Goal: Transaction & Acquisition: Download file/media

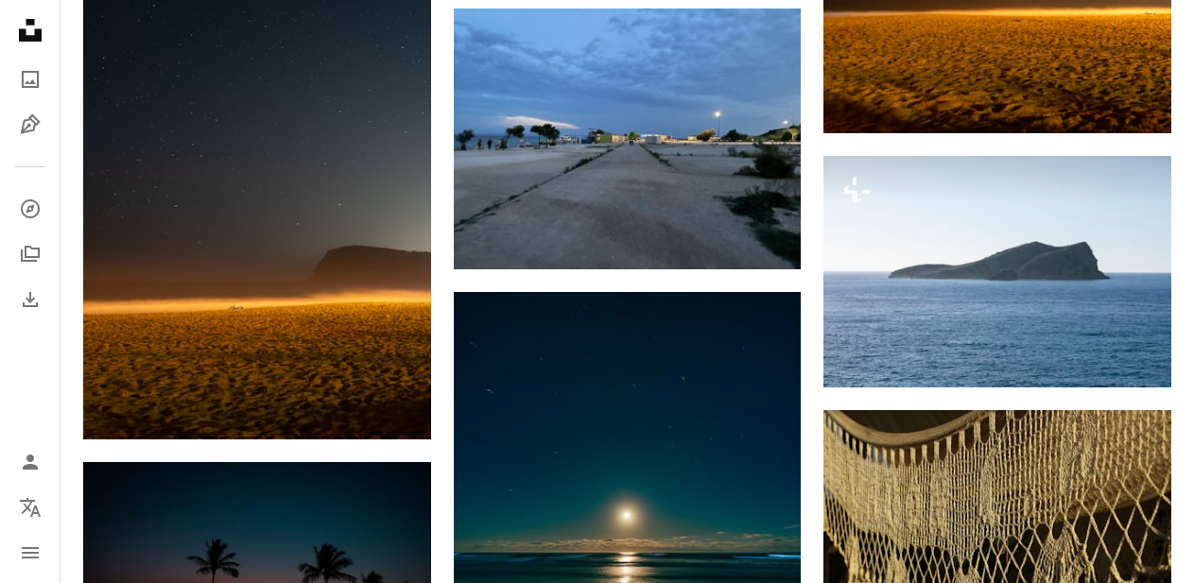
scroll to position [6924, 0]
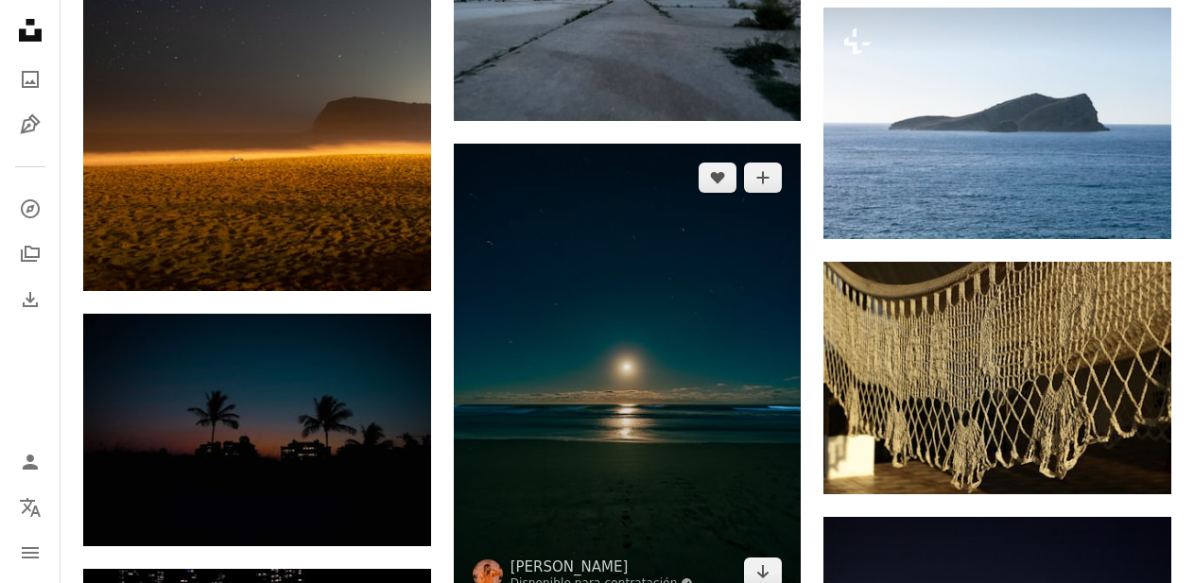
click at [715, 161] on img at bounding box center [628, 375] width 348 height 463
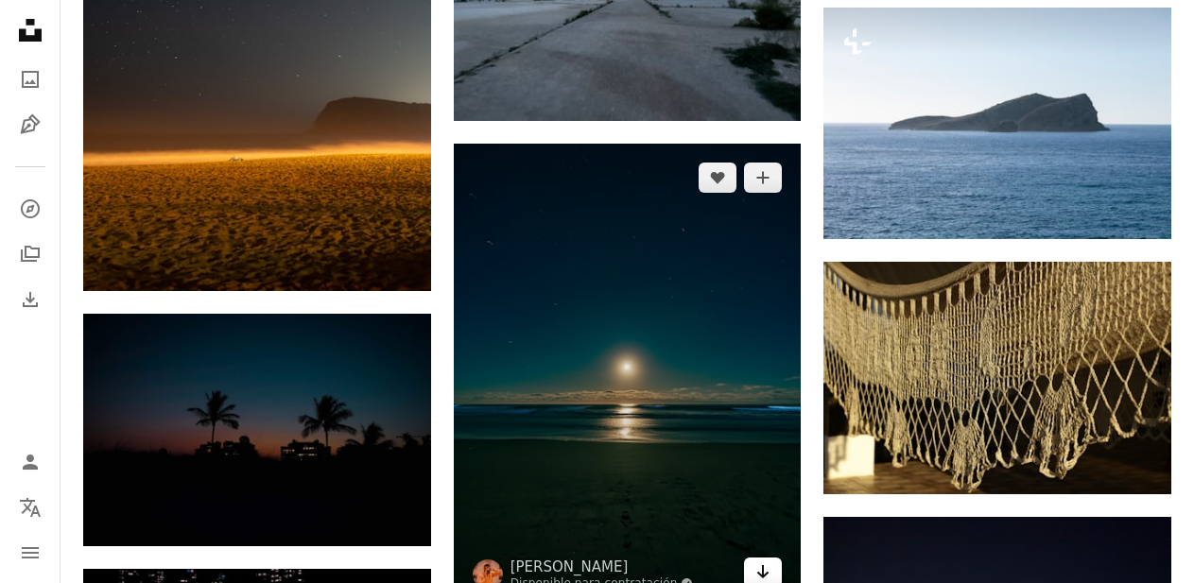
click at [769, 561] on icon "Arrow pointing down" at bounding box center [763, 572] width 15 height 23
click at [766, 561] on icon "Arrow pointing down" at bounding box center [763, 572] width 15 height 23
click at [766, 330] on img at bounding box center [628, 375] width 348 height 463
click at [762, 565] on icon "Descargar" at bounding box center [763, 571] width 12 height 13
click at [765, 561] on icon "Arrow pointing down" at bounding box center [763, 572] width 15 height 23
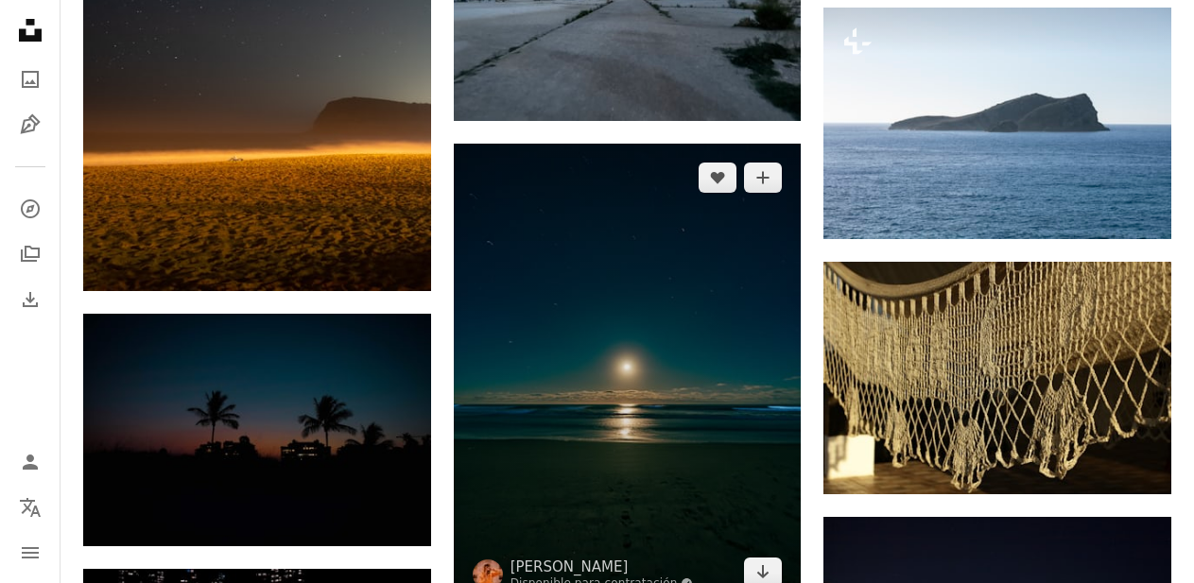
click at [666, 246] on img at bounding box center [628, 375] width 348 height 463
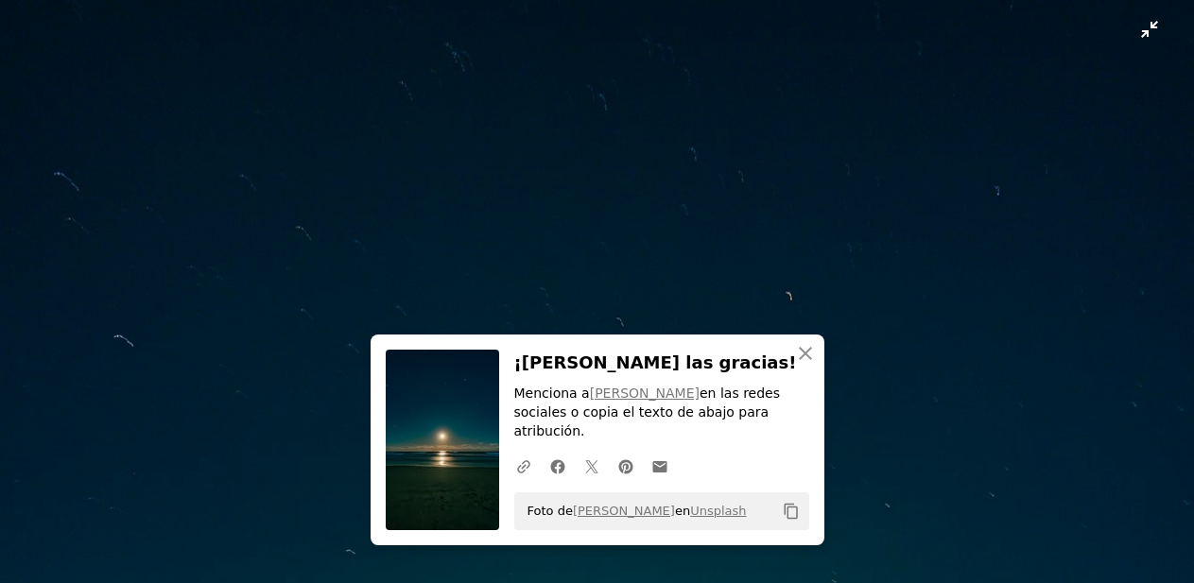
scroll to position [495, 0]
